Goal: Find specific page/section: Find specific page/section

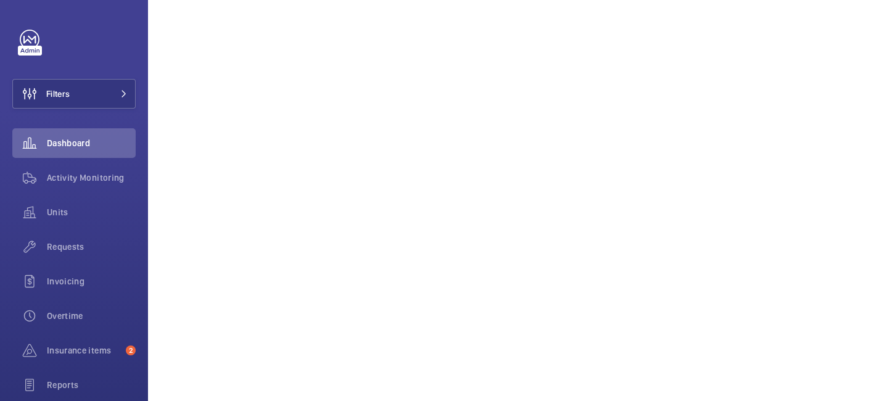
scroll to position [1247, 0]
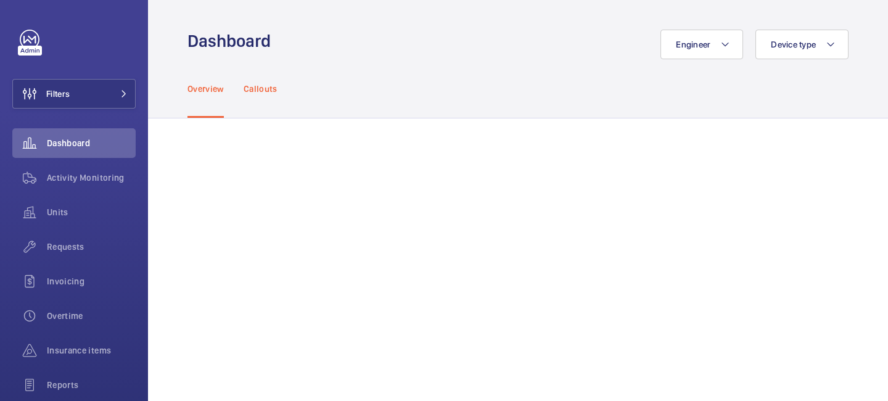
click at [267, 86] on p "Callouts" at bounding box center [261, 89] width 34 height 12
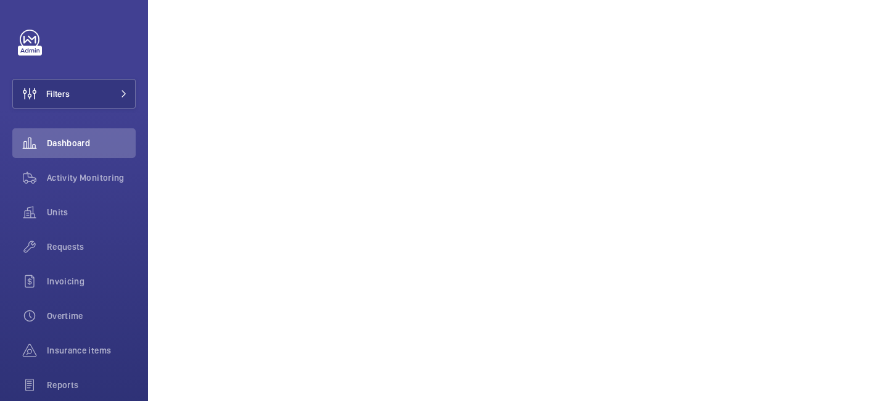
scroll to position [895, 0]
